Goal: Find specific page/section: Find specific page/section

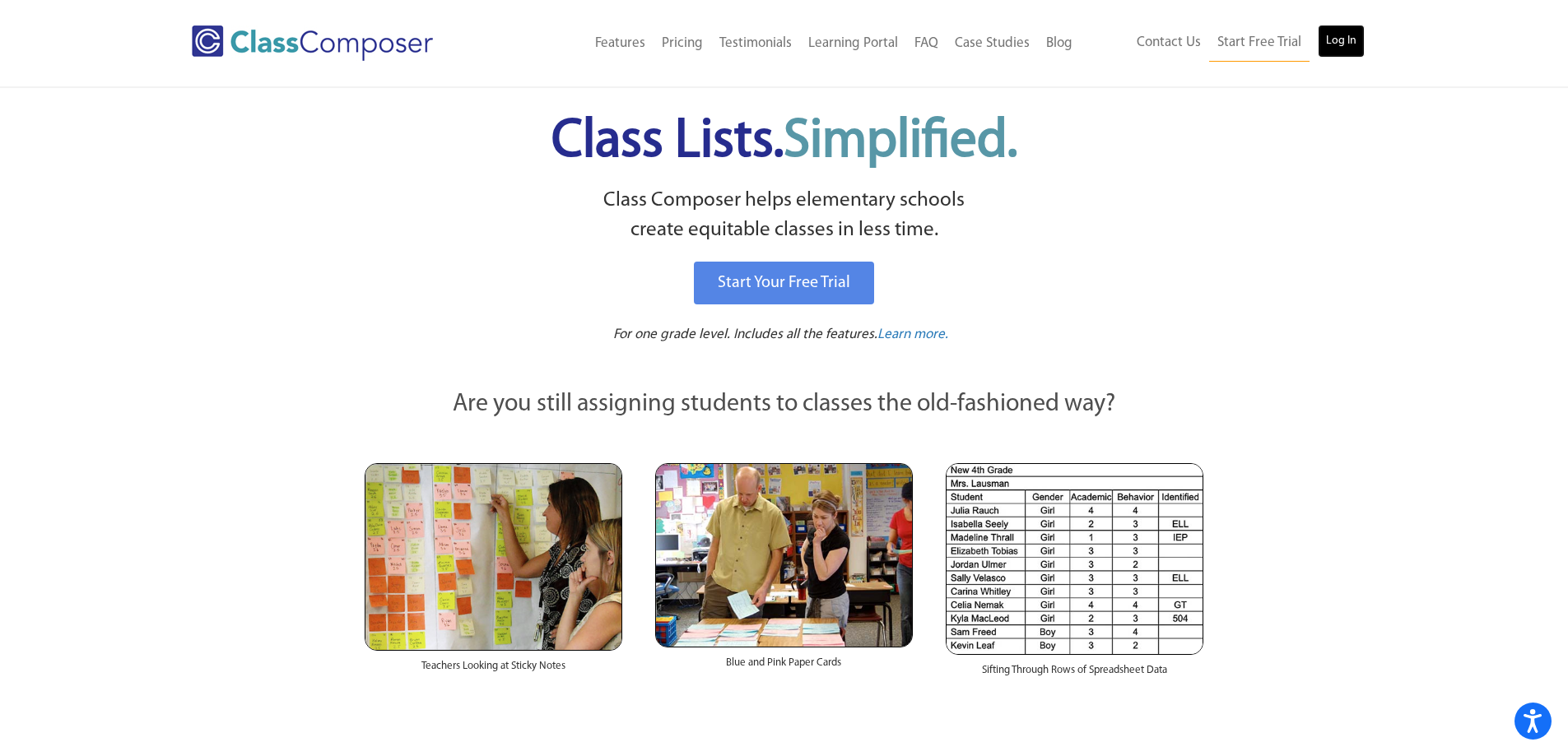
click at [1340, 48] on link "Log In" at bounding box center [1341, 41] width 47 height 33
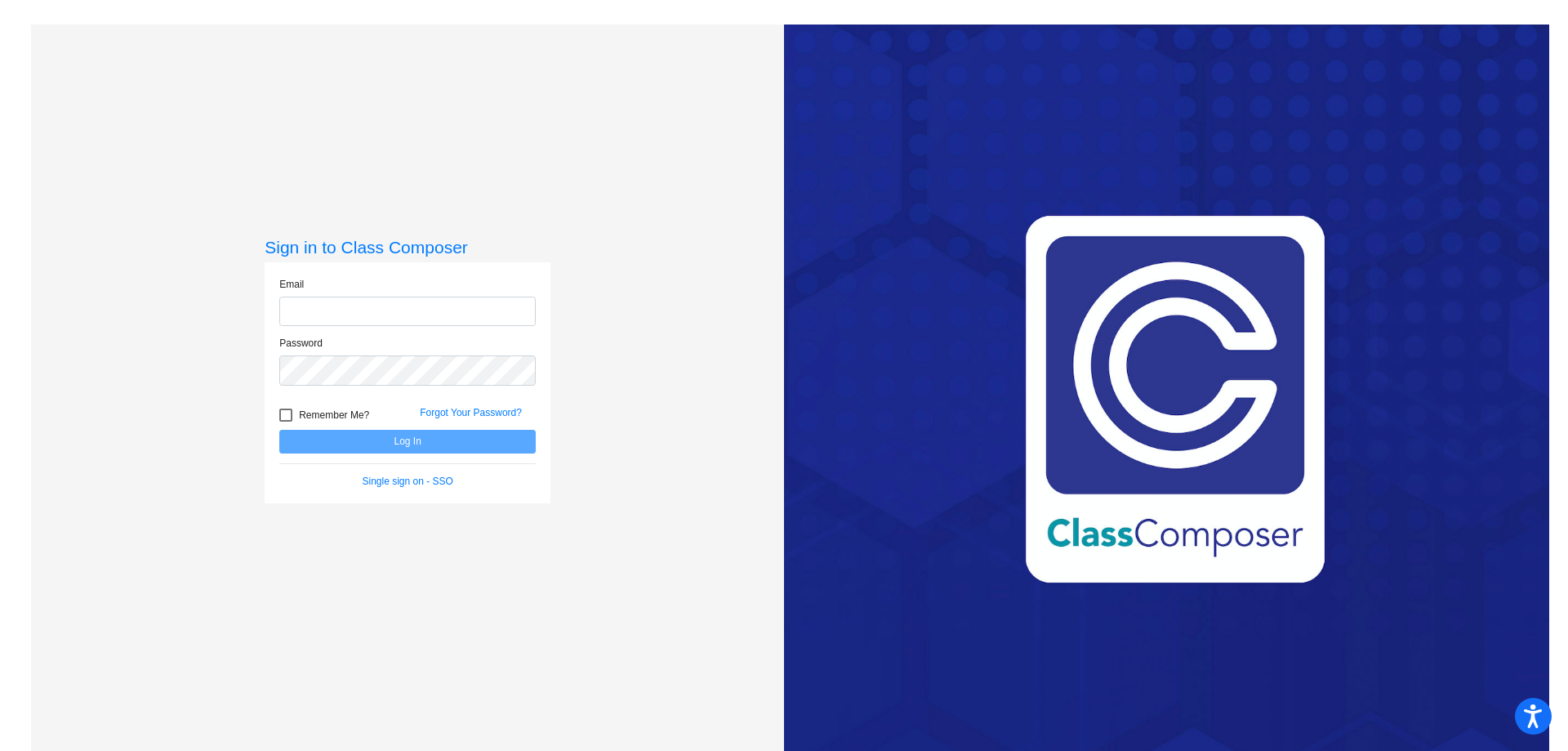
click at [0, 750] on com-1password-button at bounding box center [0, 751] width 0 height 0
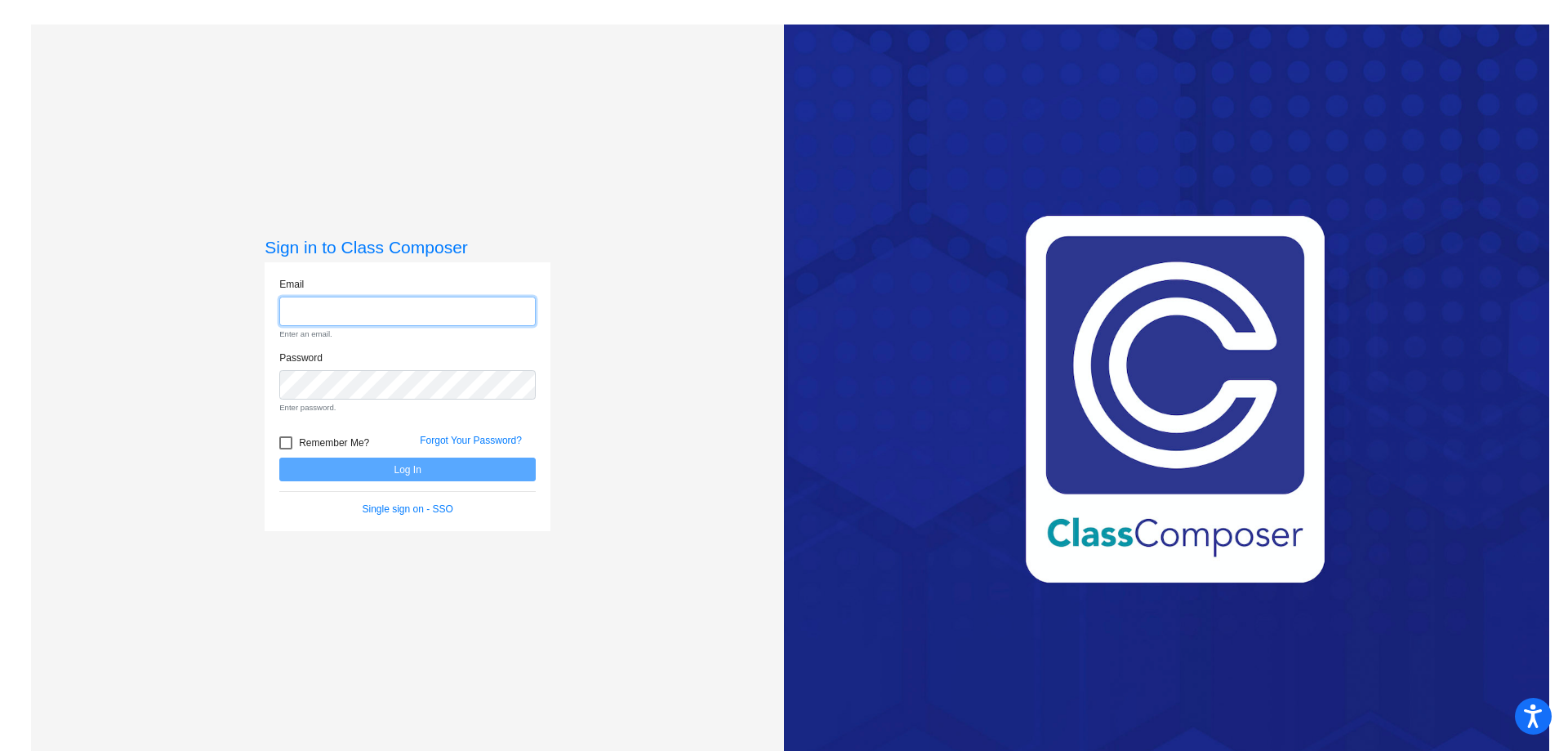
type input "[PERSON_NAME][EMAIL_ADDRESS][DOMAIN_NAME]"
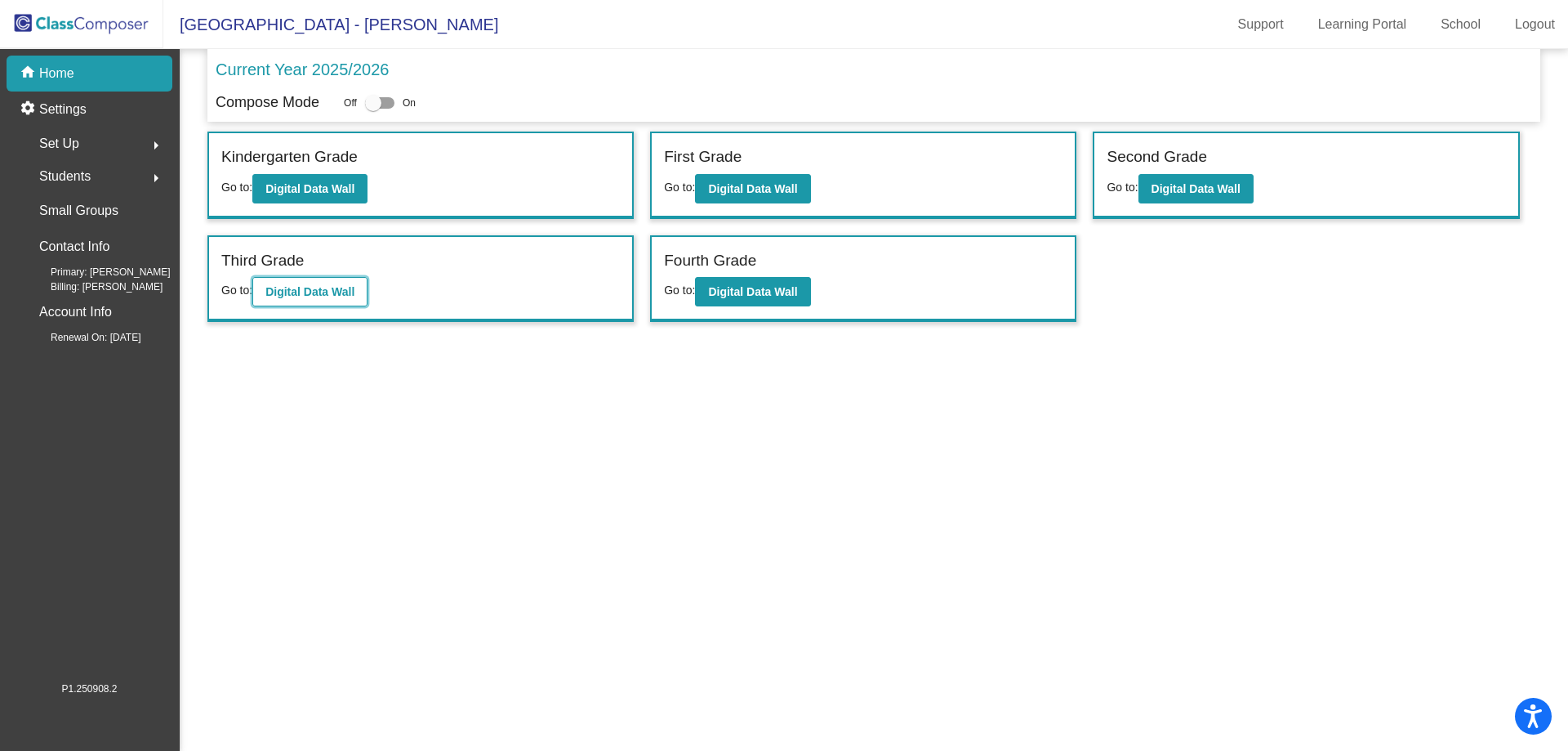
click at [325, 298] on b "Digital Data Wall" at bounding box center [310, 292] width 89 height 13
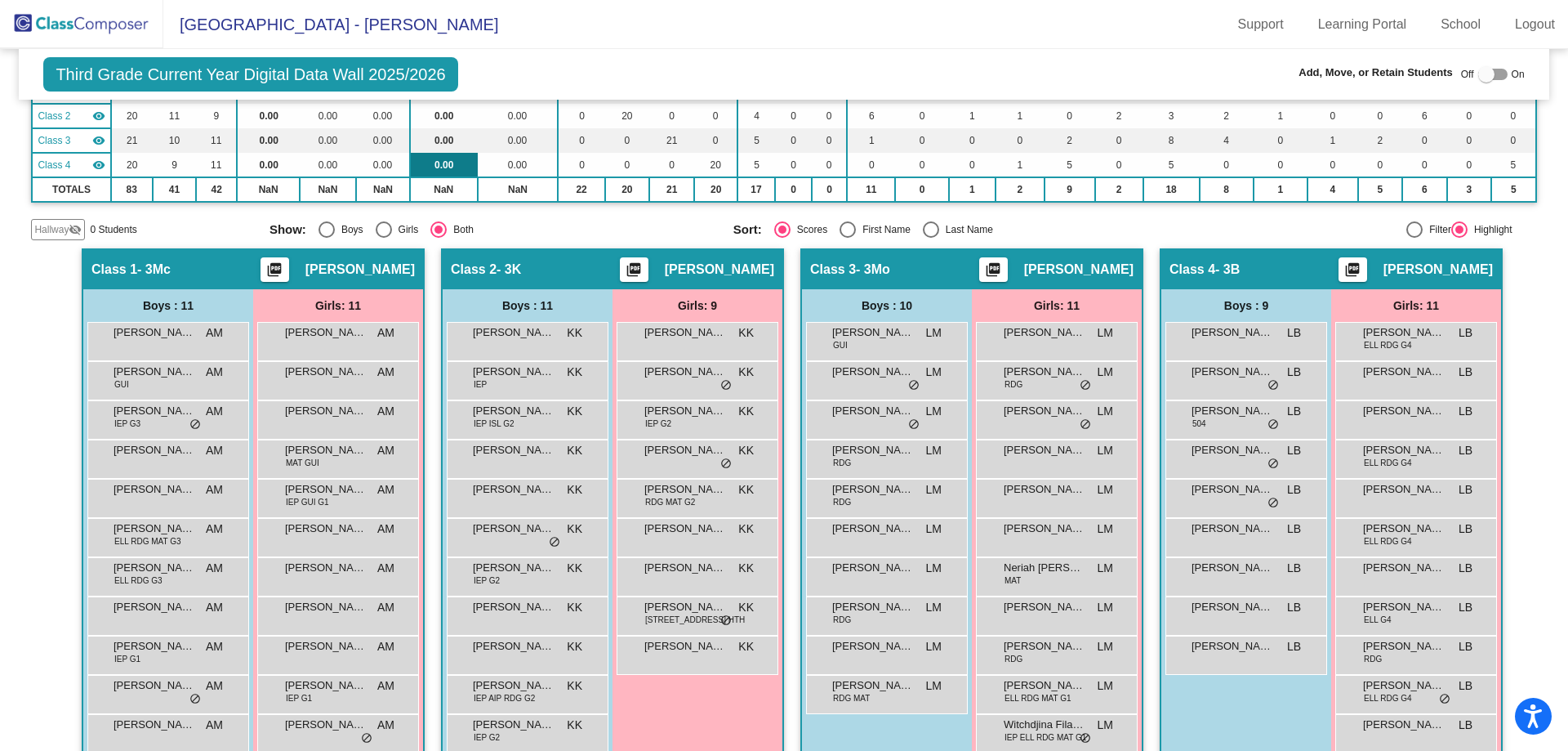
scroll to position [200, 0]
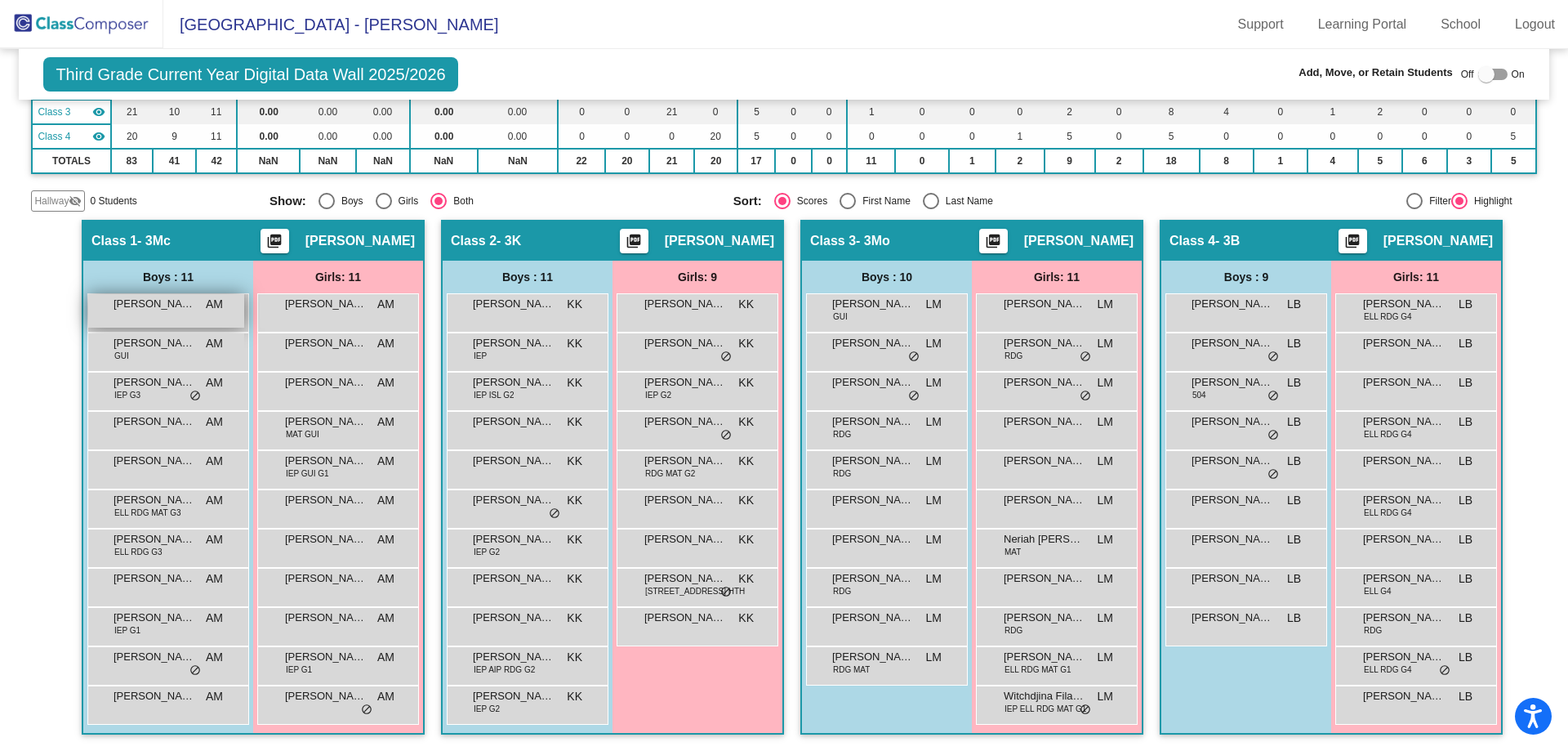
click at [133, 308] on span "[PERSON_NAME] [PERSON_NAME]" at bounding box center [154, 304] width 81 height 16
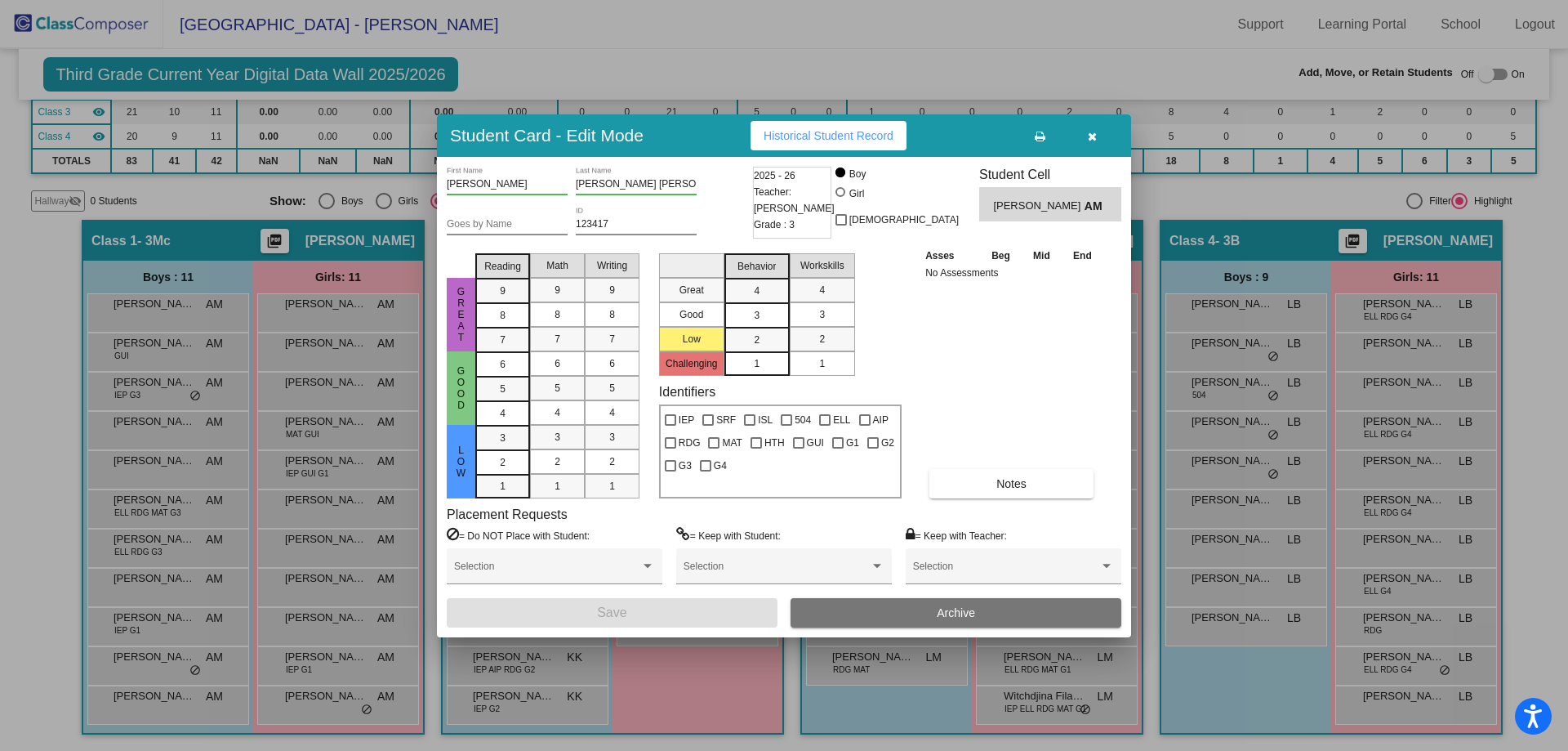
click at [1083, 129] on button "button" at bounding box center [1092, 136] width 52 height 30
